Goal: Information Seeking & Learning: Learn about a topic

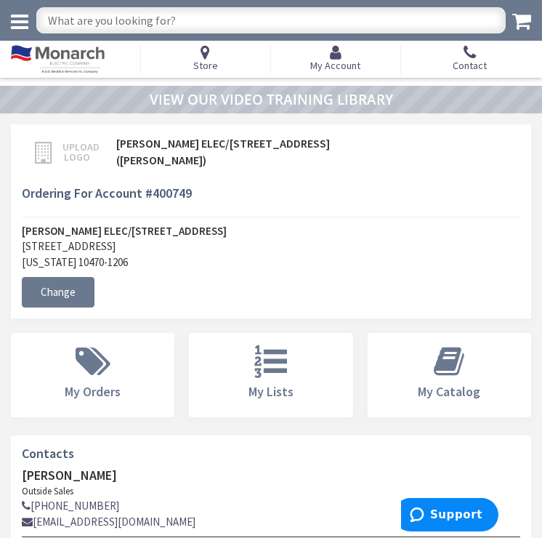
click at [222, 23] on input "text" at bounding box center [271, 20] width 470 height 26
type input "12/2 mc"
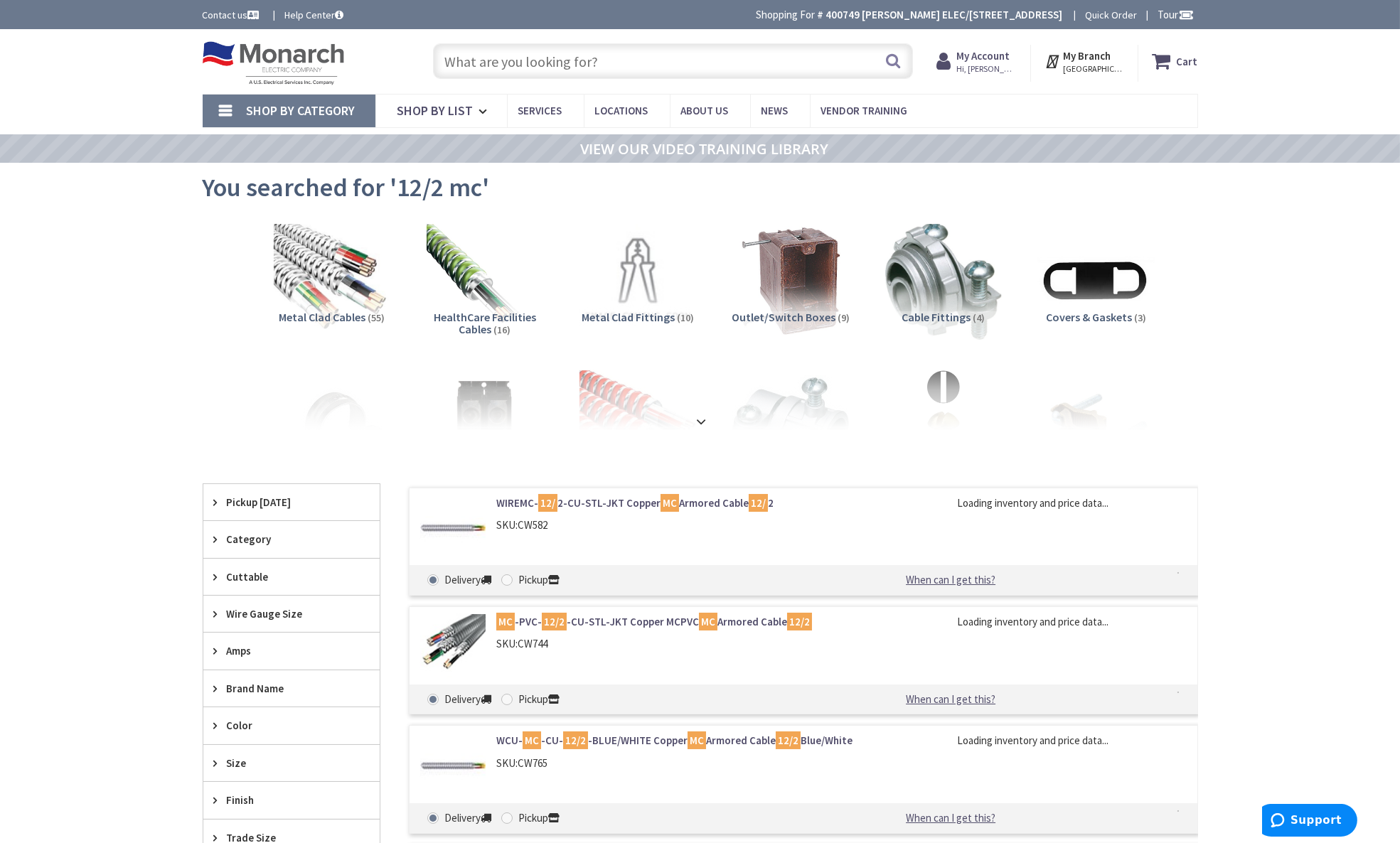
type input "[STREET_ADDRESS]"
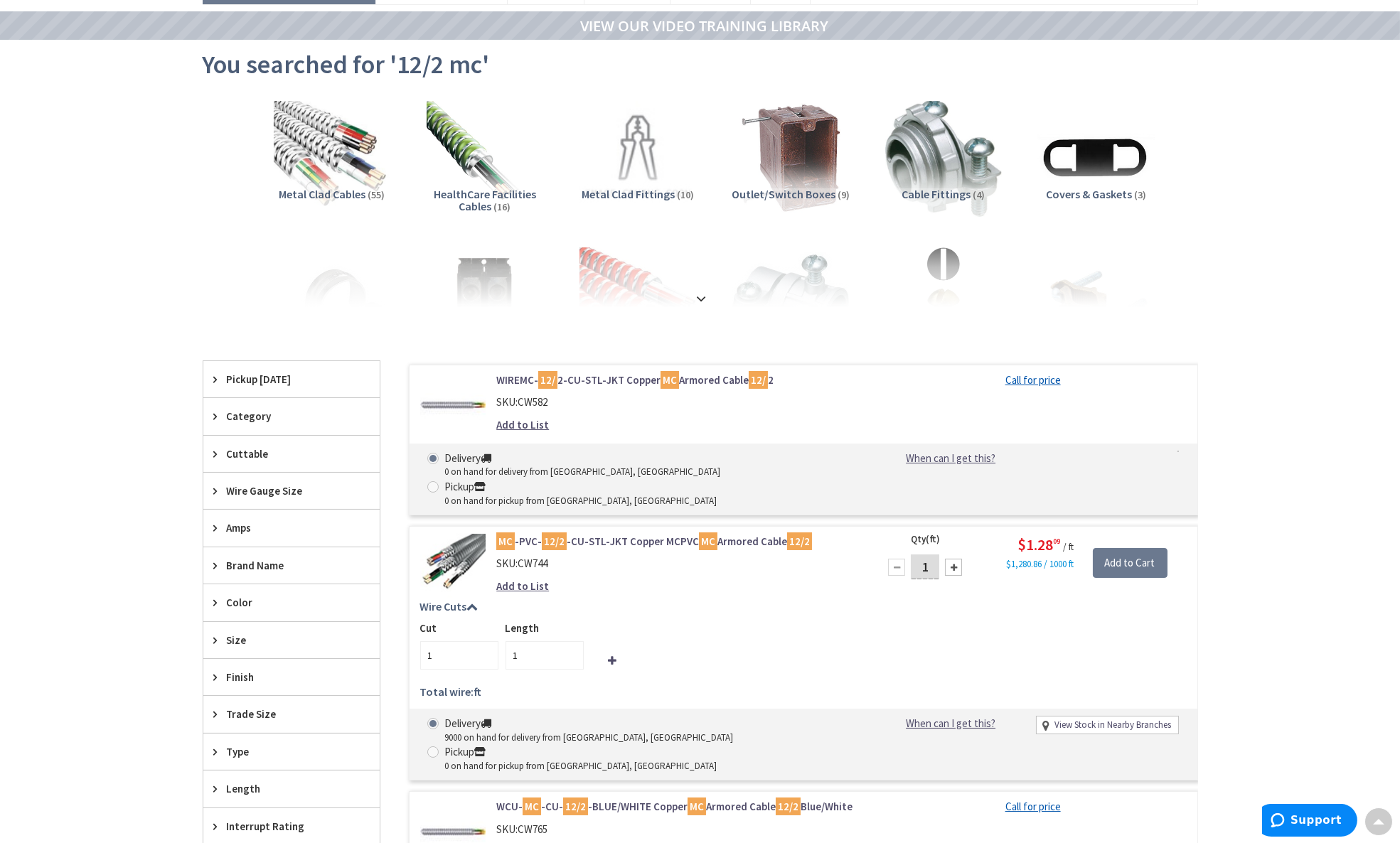
scroll to position [64, 0]
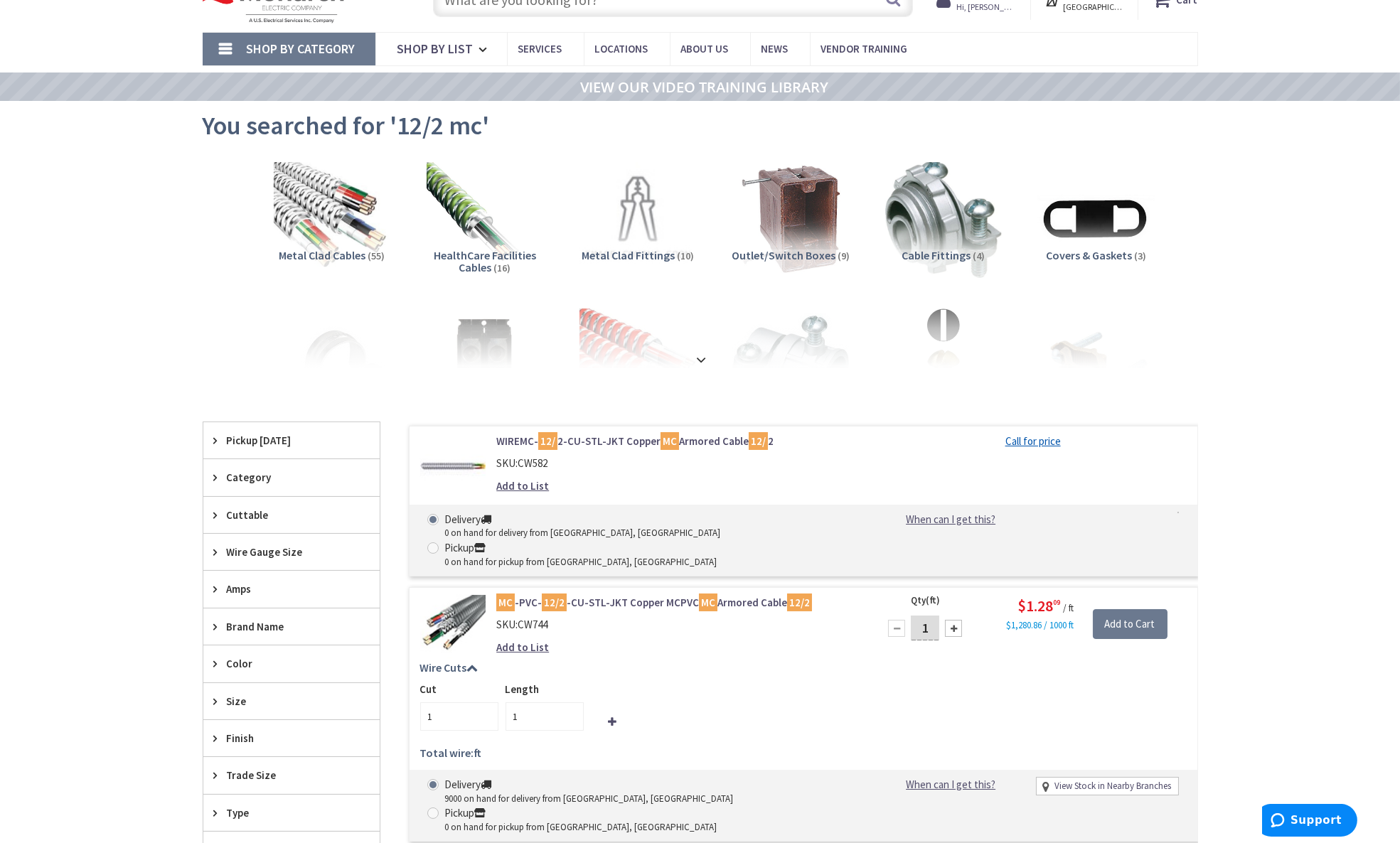
click at [443, 463] on img at bounding box center [454, 466] width 67 height 67
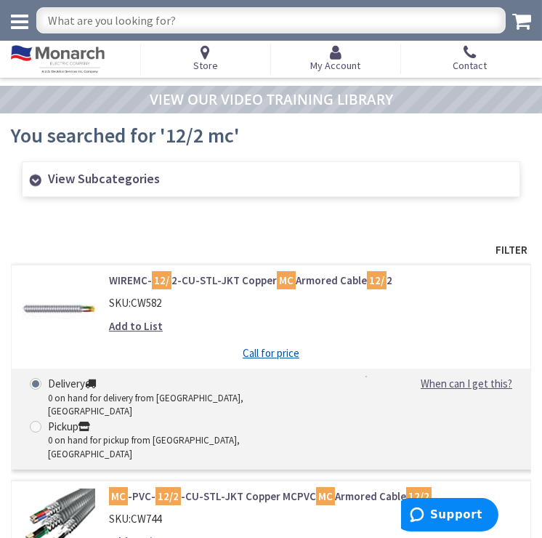
click at [211, 24] on input "text" at bounding box center [271, 20] width 470 height 26
click at [23, 20] on icon at bounding box center [19, 22] width 17 height 20
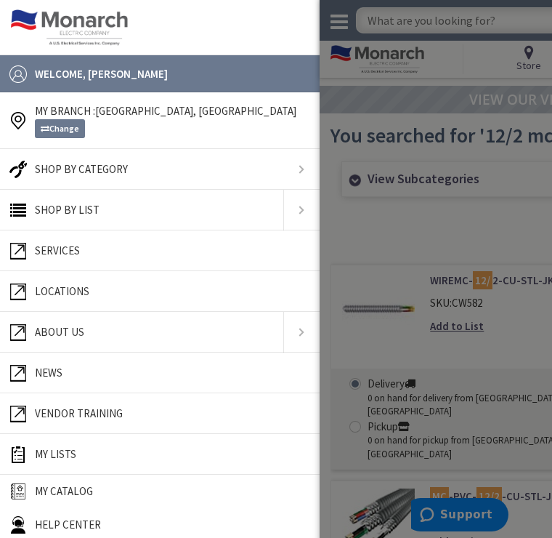
click at [211, 20] on link at bounding box center [160, 27] width 298 height 36
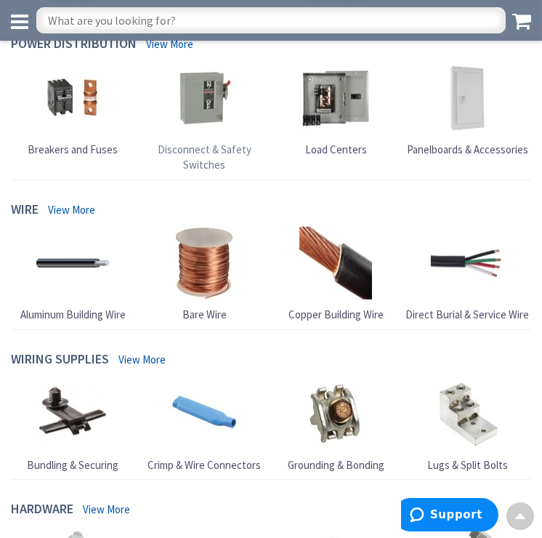
scroll to position [1549, 0]
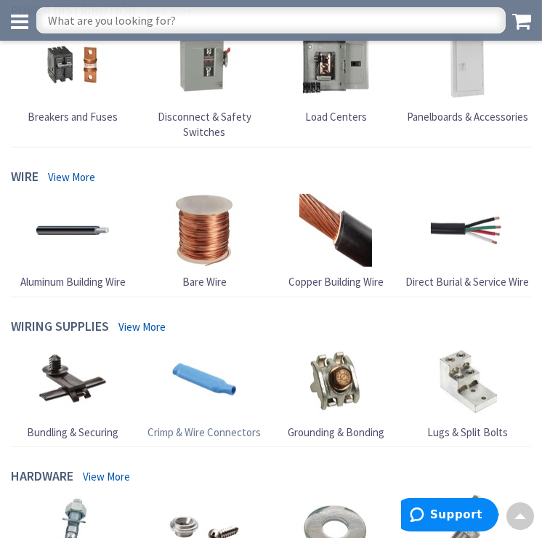
click at [206, 374] on img at bounding box center [204, 381] width 73 height 73
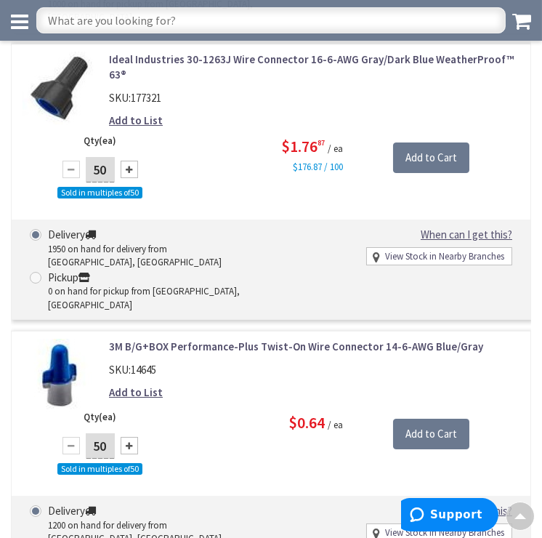
scroll to position [8863, 0]
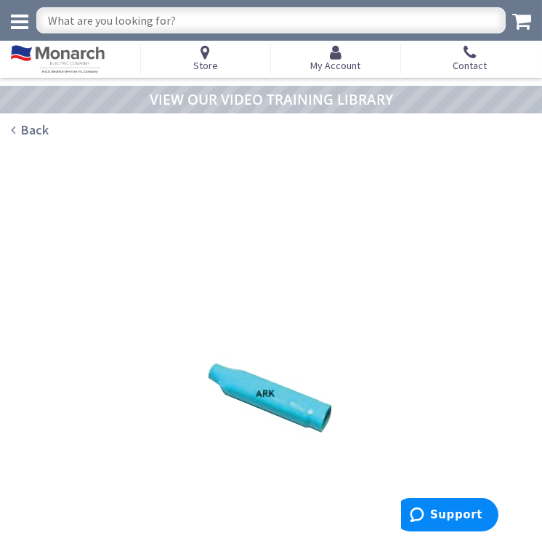
click at [12, 132] on icon at bounding box center [13, 130] width 4 height 13
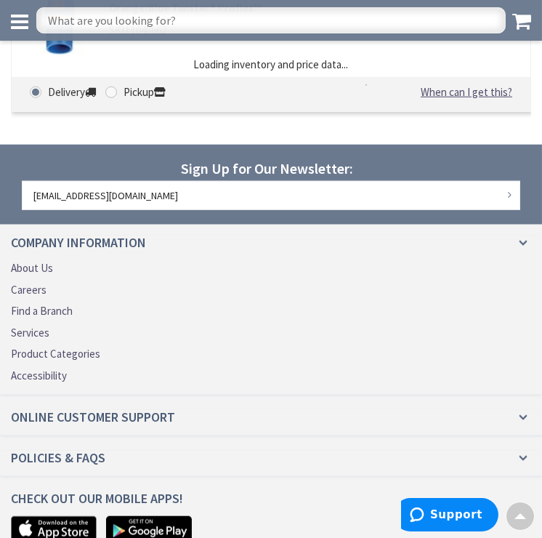
scroll to position [2237, 0]
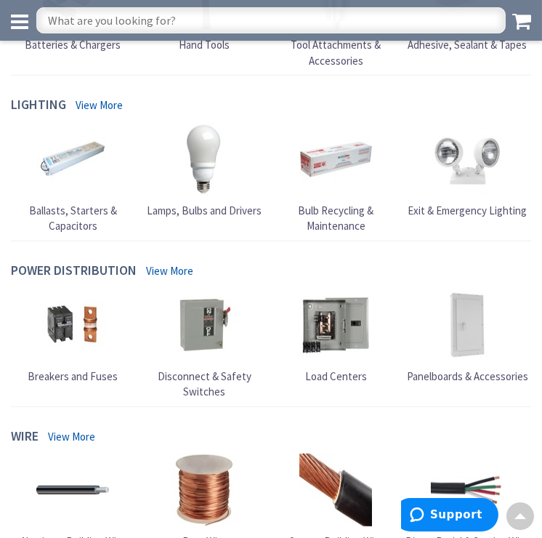
scroll to position [1289, 0]
